Goal: Task Accomplishment & Management: Use online tool/utility

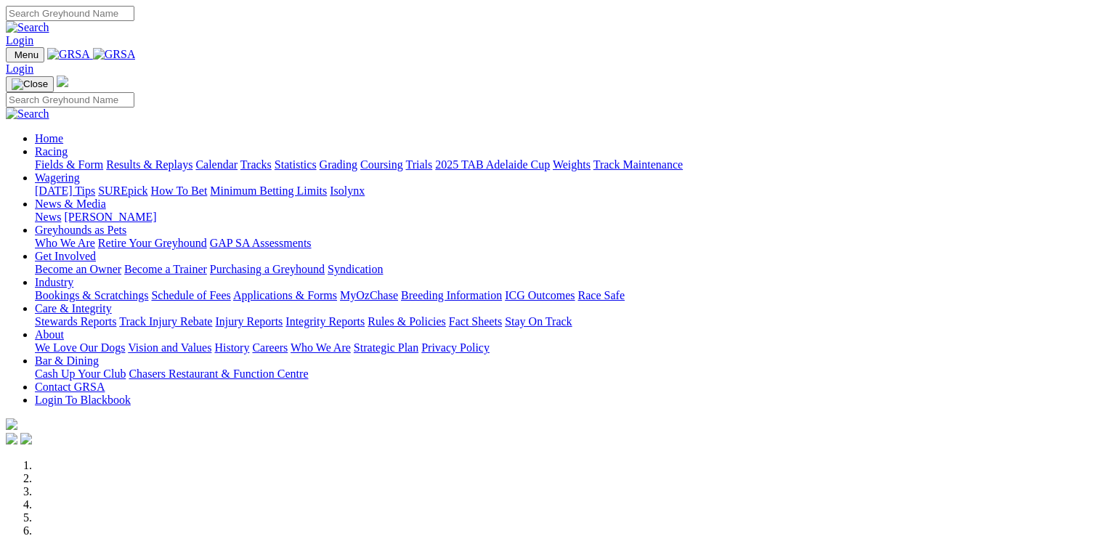
drag, startPoint x: 0, startPoint y: 0, endPoint x: 317, endPoint y: 59, distance: 322.2
click at [80, 171] on link "Wagering" at bounding box center [57, 177] width 45 height 12
click at [148, 185] on link "SUREpick" at bounding box center [122, 191] width 49 height 12
